Goal: Task Accomplishment & Management: Manage account settings

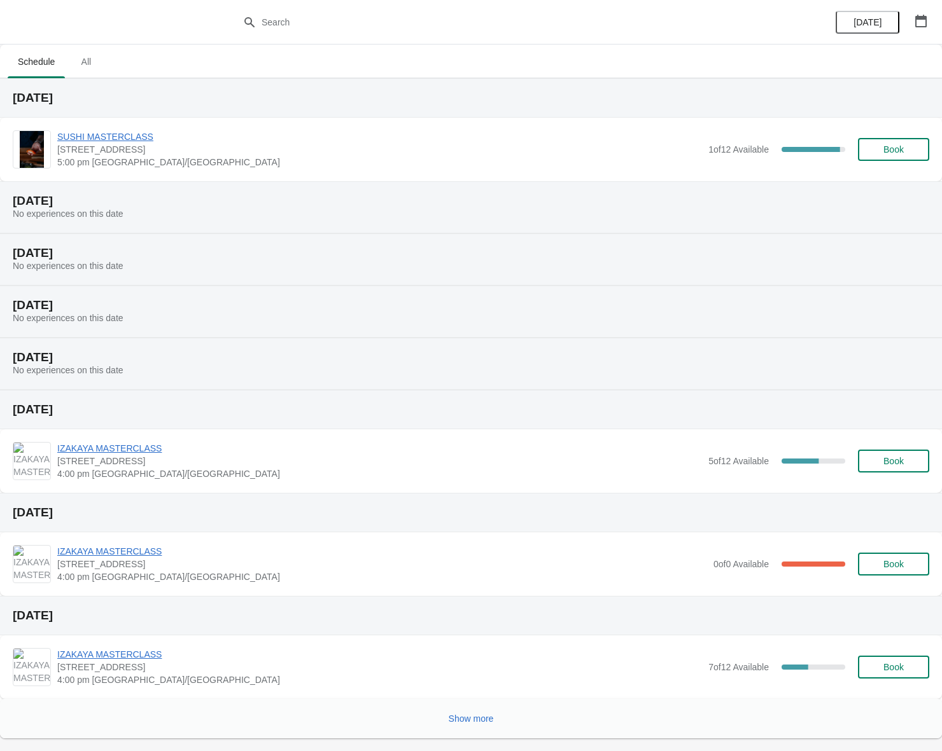
click at [309, 474] on span "4:00 pm [GEOGRAPHIC_DATA]/[GEOGRAPHIC_DATA]" at bounding box center [379, 474] width 644 height 13
click at [90, 451] on span "IZAKAYA MASTERCLASS" at bounding box center [379, 448] width 644 height 13
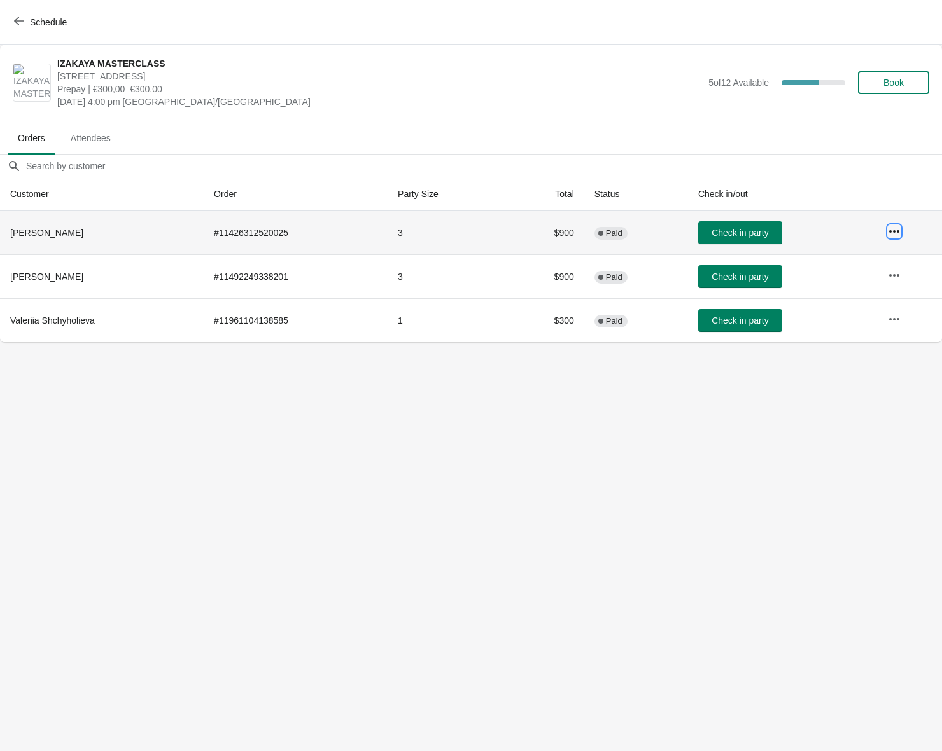
click at [887, 233] on button "button" at bounding box center [893, 231] width 23 height 23
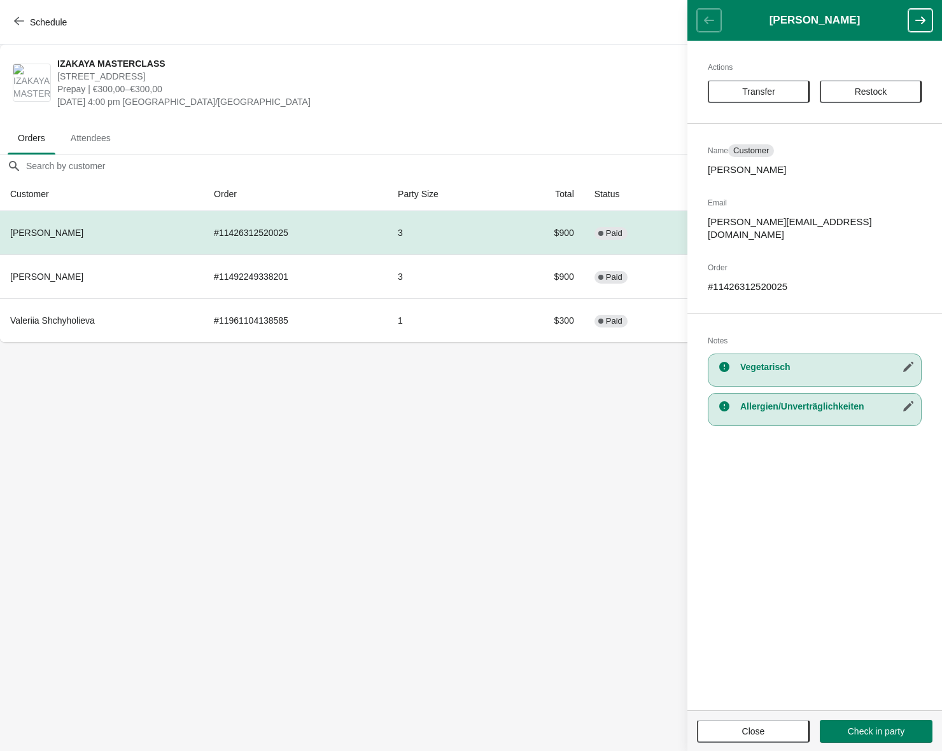
click at [408, 485] on body "Schedule IZAKAYA MASTERCLASS [STREET_ADDRESS] Prepay | €300,00–€300,00 [DATE] 4…" at bounding box center [471, 375] width 942 height 751
click at [16, 18] on icon "button" at bounding box center [19, 21] width 10 height 10
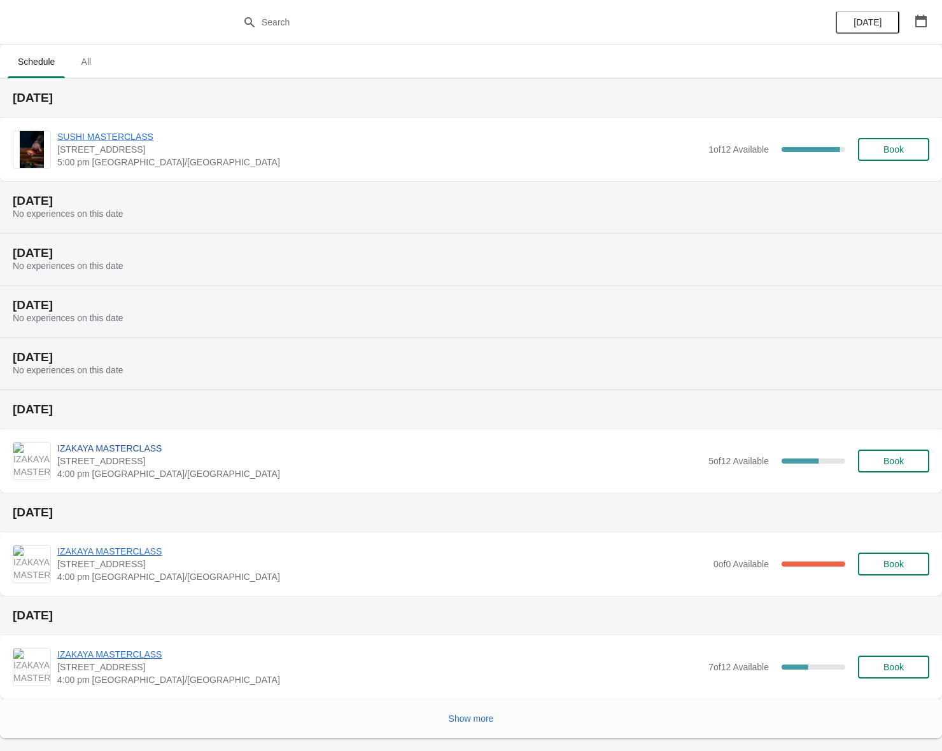
click at [152, 450] on span "IZAKAYA MASTERCLASS" at bounding box center [379, 448] width 644 height 13
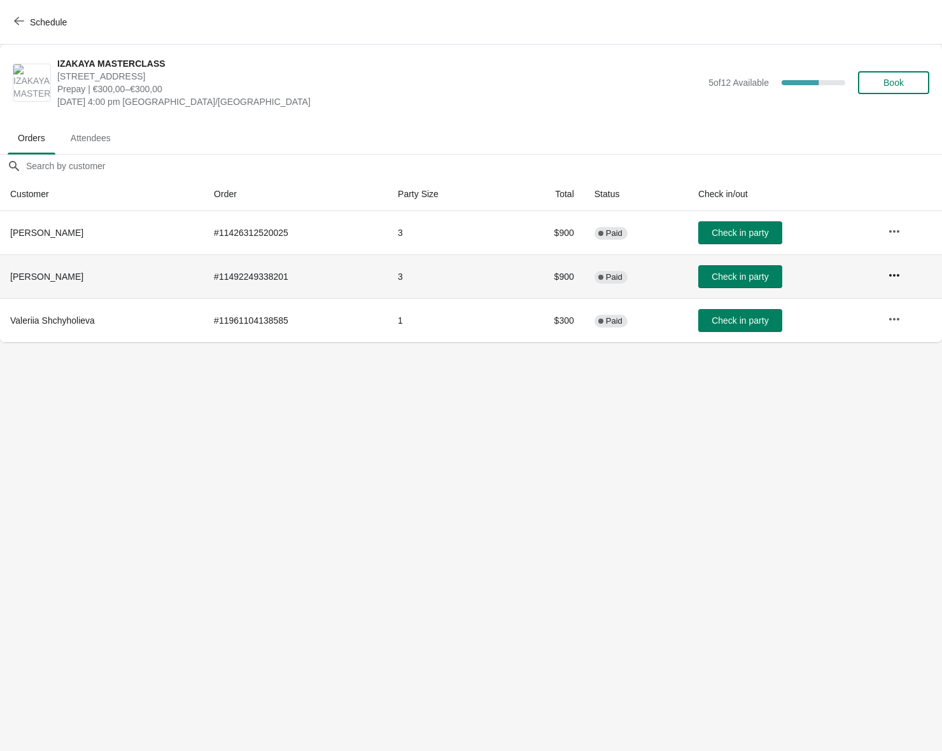
drag, startPoint x: 850, startPoint y: 282, endPoint x: 889, endPoint y: 277, distance: 39.1
click at [851, 282] on td "Check in party" at bounding box center [783, 276] width 190 height 44
click at [896, 277] on icon "button" at bounding box center [893, 275] width 13 height 13
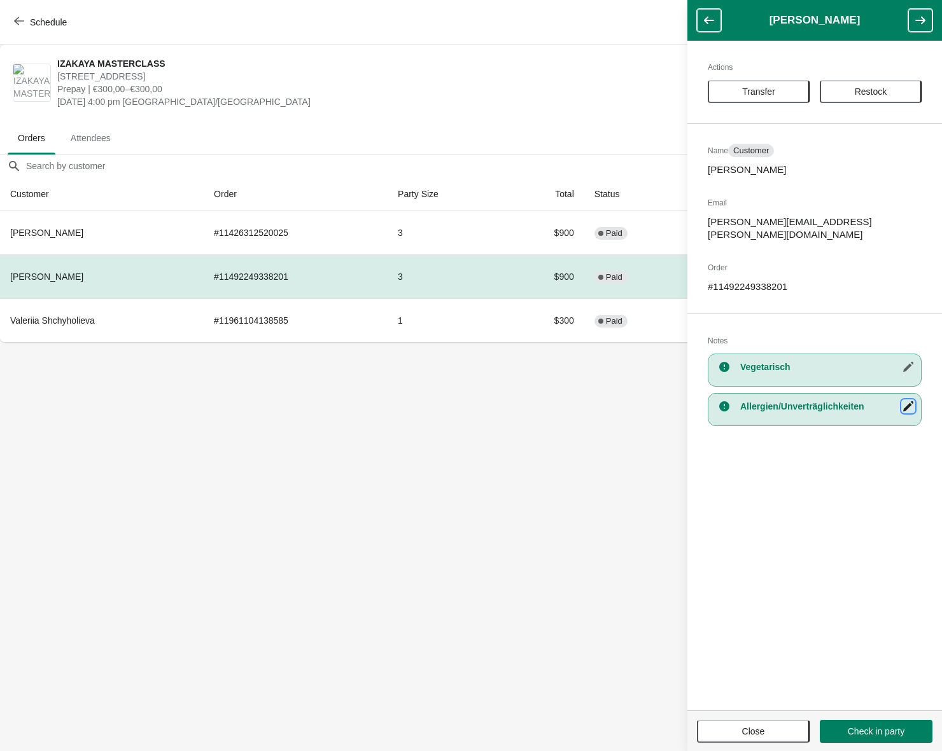
click at [903, 400] on icon "button" at bounding box center [907, 406] width 13 height 13
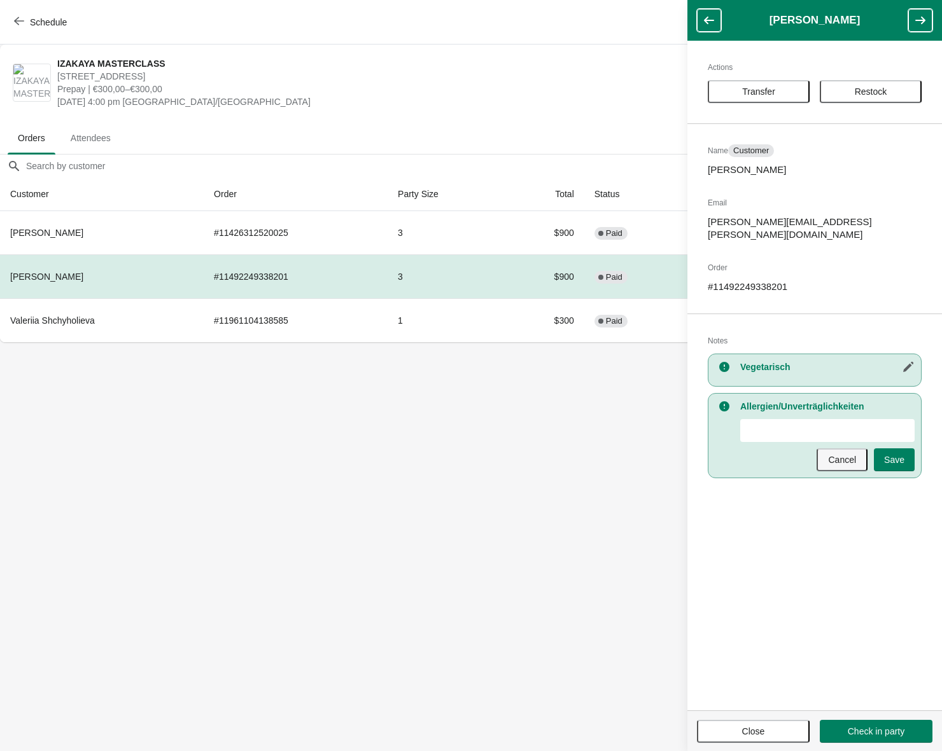
click at [830, 455] on span "Cancel" at bounding box center [842, 460] width 28 height 10
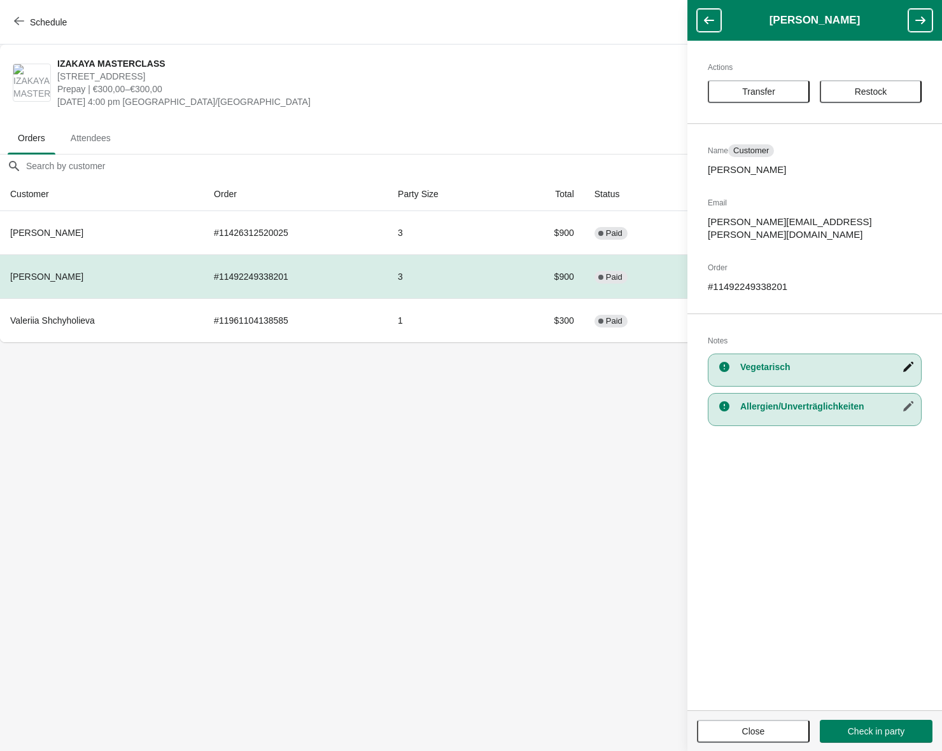
click at [904, 361] on icon "button" at bounding box center [907, 367] width 13 height 13
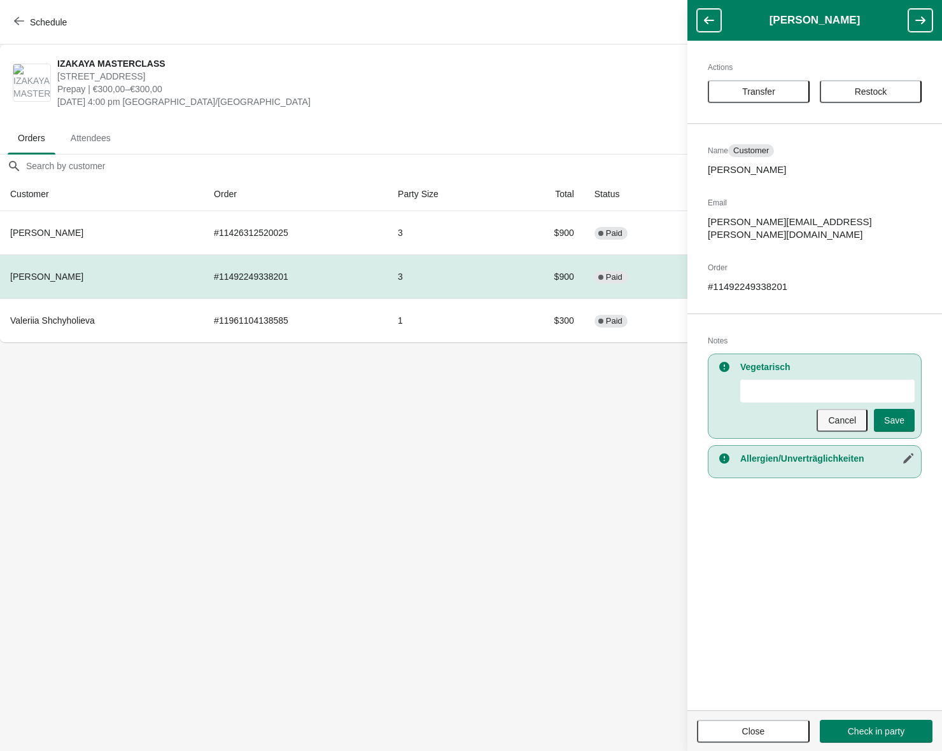
click at [849, 415] on span "Cancel" at bounding box center [842, 420] width 28 height 10
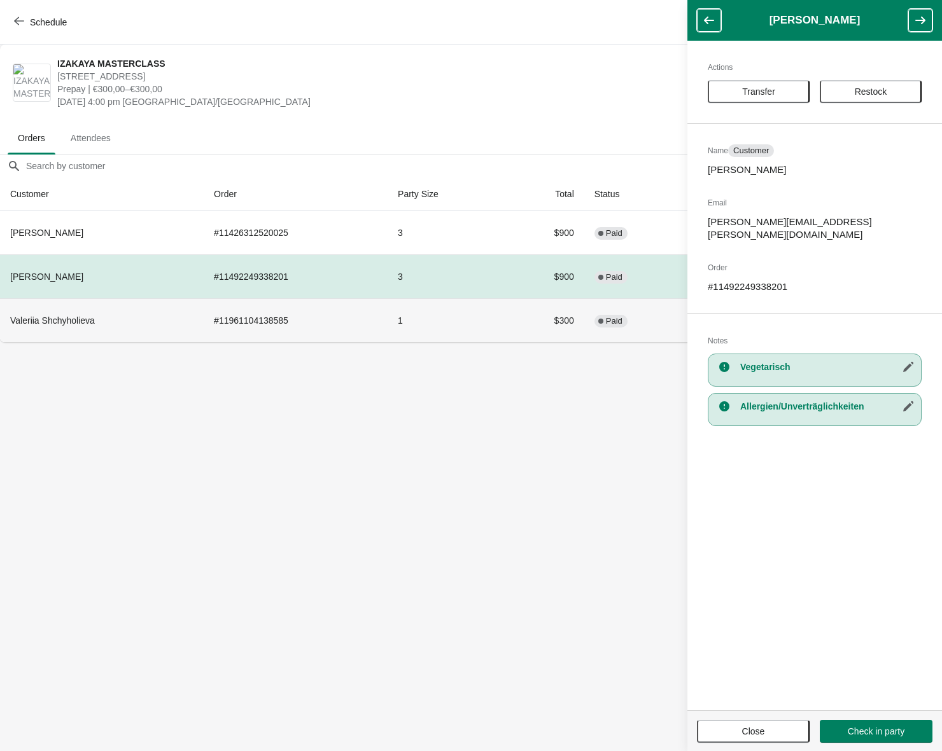
click at [113, 338] on th "Valeriia Shchyholieva" at bounding box center [102, 320] width 204 height 44
drag, startPoint x: 53, startPoint y: 324, endPoint x: 109, endPoint y: 337, distance: 57.3
click at [53, 324] on span "Valeriia Shchyholieva" at bounding box center [52, 321] width 85 height 10
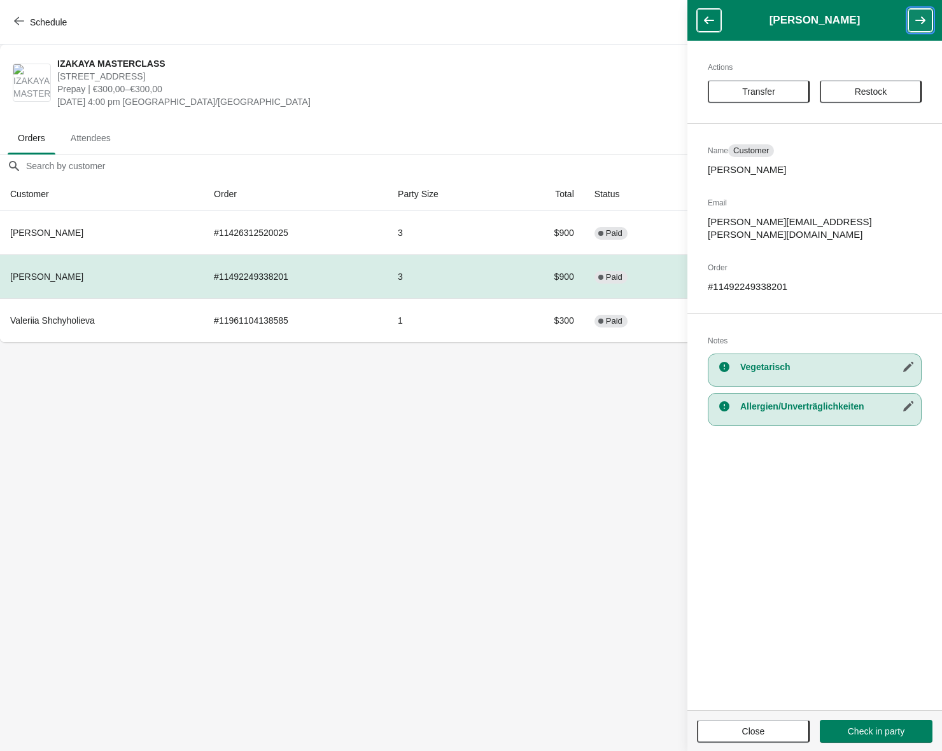
click at [910, 26] on button "button" at bounding box center [920, 20] width 24 height 23
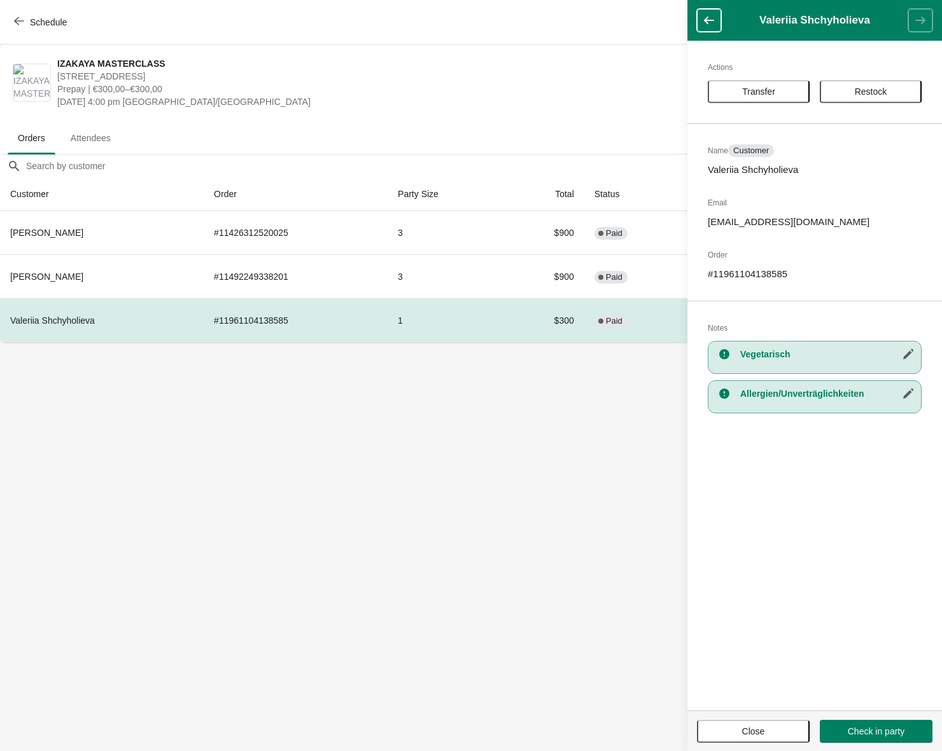
click at [914, 22] on header "Valeriia Shchyholieva" at bounding box center [814, 20] width 254 height 41
click at [711, 23] on icon "button" at bounding box center [708, 20] width 13 height 13
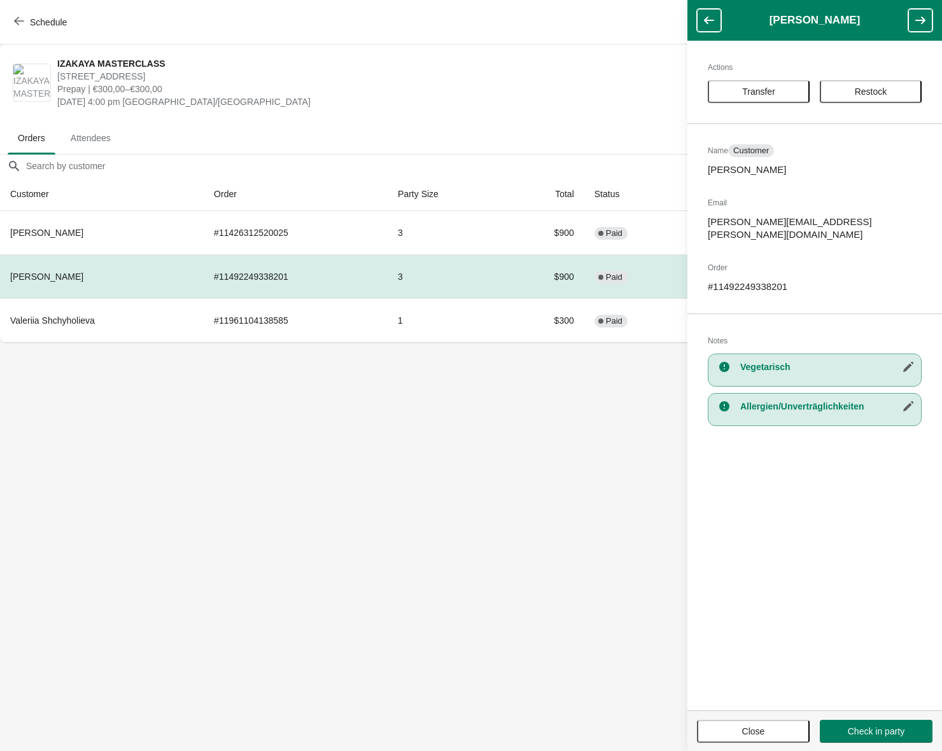
click at [711, 23] on icon "button" at bounding box center [708, 20] width 13 height 13
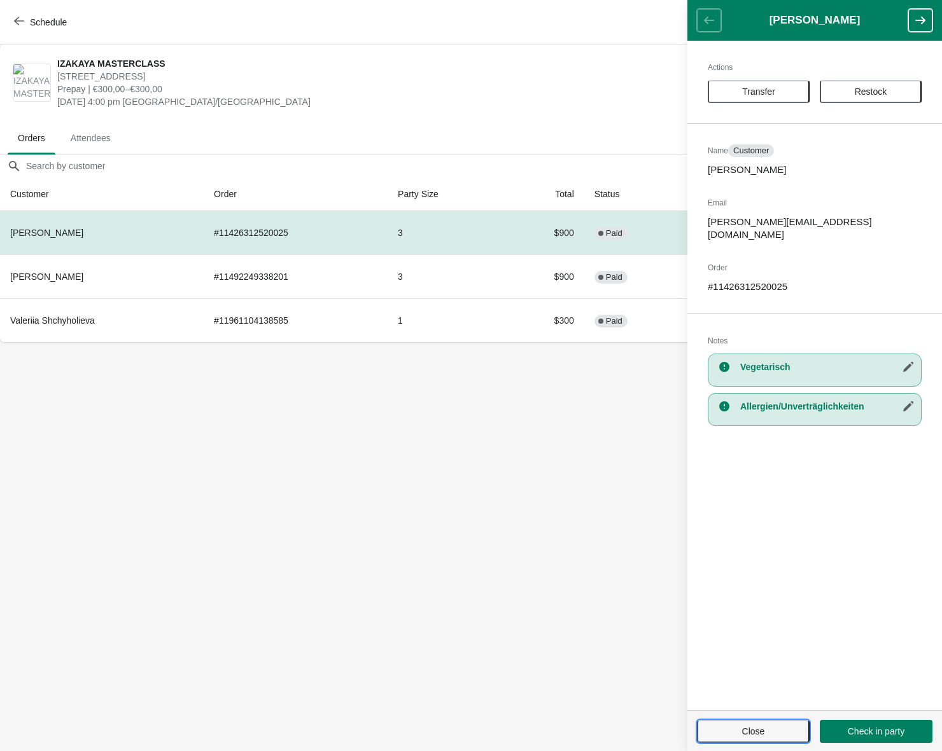
drag, startPoint x: 762, startPoint y: 732, endPoint x: 773, endPoint y: 730, distance: 11.1
click at [763, 732] on span "Close" at bounding box center [753, 732] width 23 height 10
